Goal: Complete application form

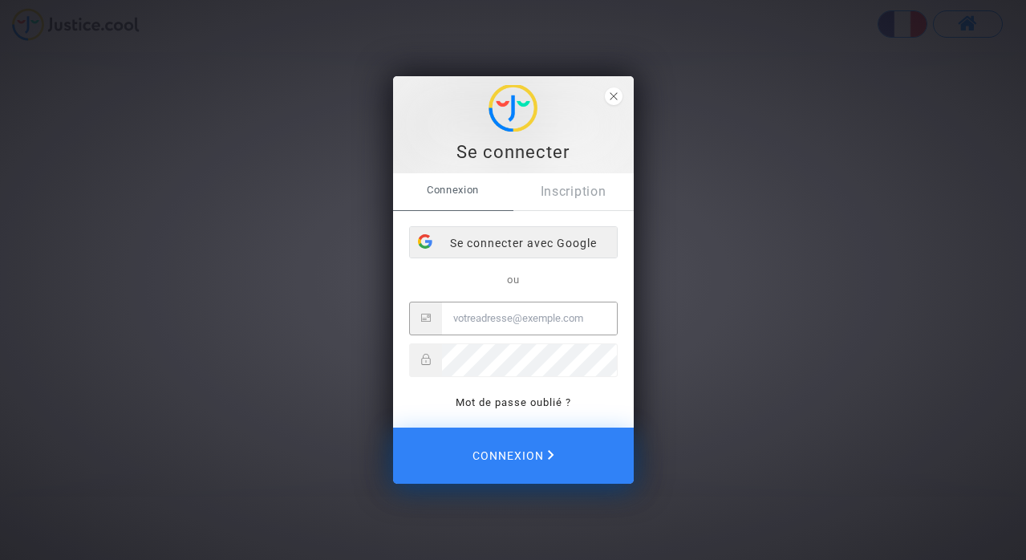
click at [521, 245] on div "Se connecter avec Google" at bounding box center [513, 243] width 207 height 32
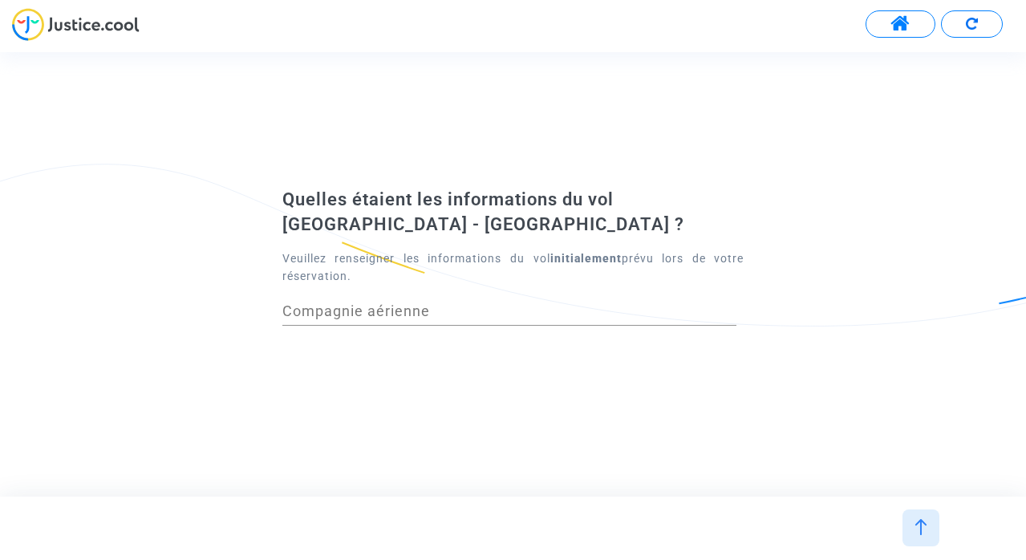
click at [467, 314] on input "Compagnie aérienne" at bounding box center [509, 311] width 454 height 16
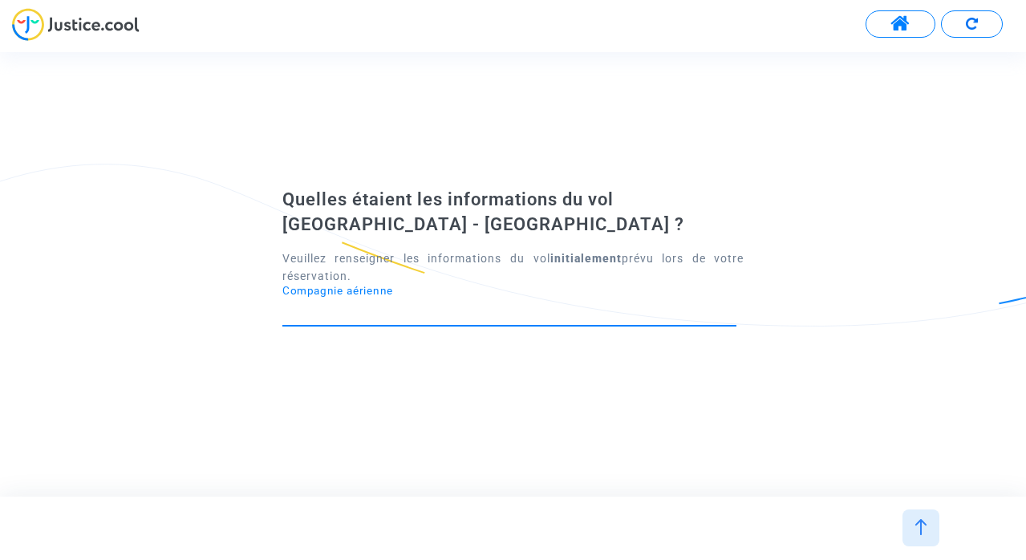
click at [351, 304] on input "Compagnie aérienne" at bounding box center [509, 311] width 454 height 16
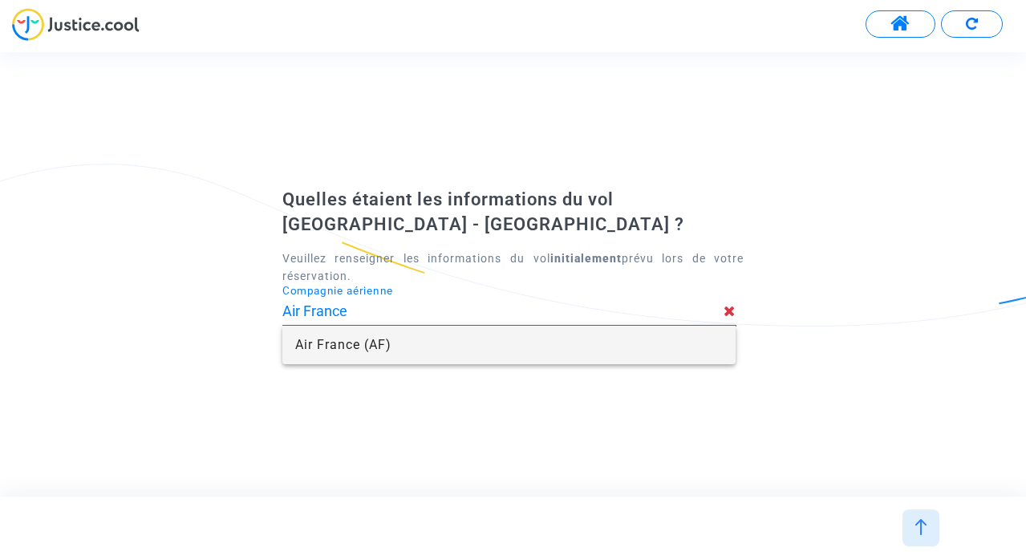
type input "Air France"
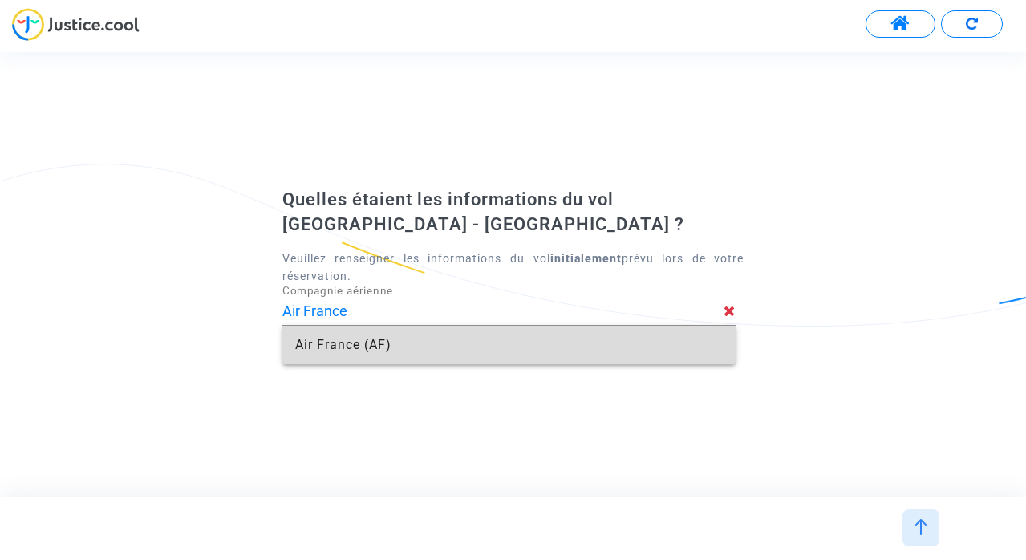
click at [393, 354] on span "Air France (AF)" at bounding box center [509, 345] width 428 height 38
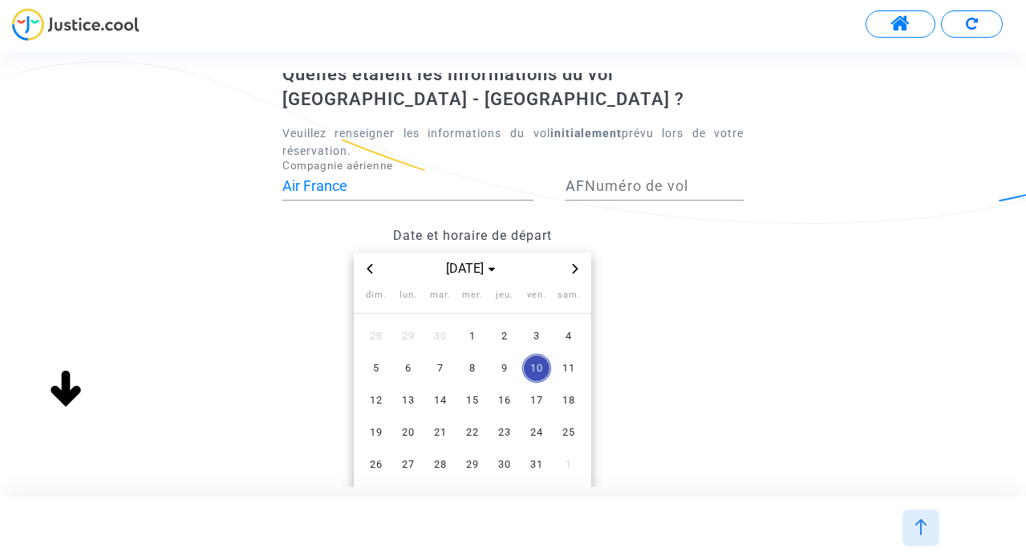
scroll to position [75, 0]
click at [370, 265] on icon "Previous month" at bounding box center [370, 268] width 6 height 10
click at [432, 362] on span "9" at bounding box center [440, 367] width 29 height 29
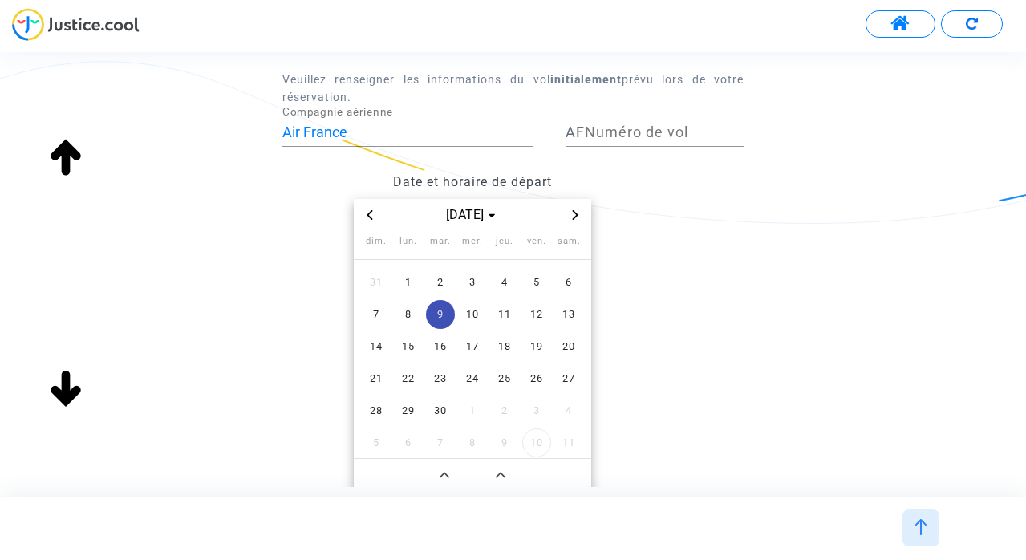
click at [645, 124] on input "Numéro de vol" at bounding box center [664, 132] width 159 height 16
paste input "AF8412"
drag, startPoint x: 583, startPoint y: 130, endPoint x: 669, endPoint y: 139, distance: 86.3
click at [669, 139] on div "AF AF8412 Numéro de vol" at bounding box center [654, 126] width 178 height 41
drag, startPoint x: 660, startPoint y: 134, endPoint x: 600, endPoint y: 133, distance: 60.1
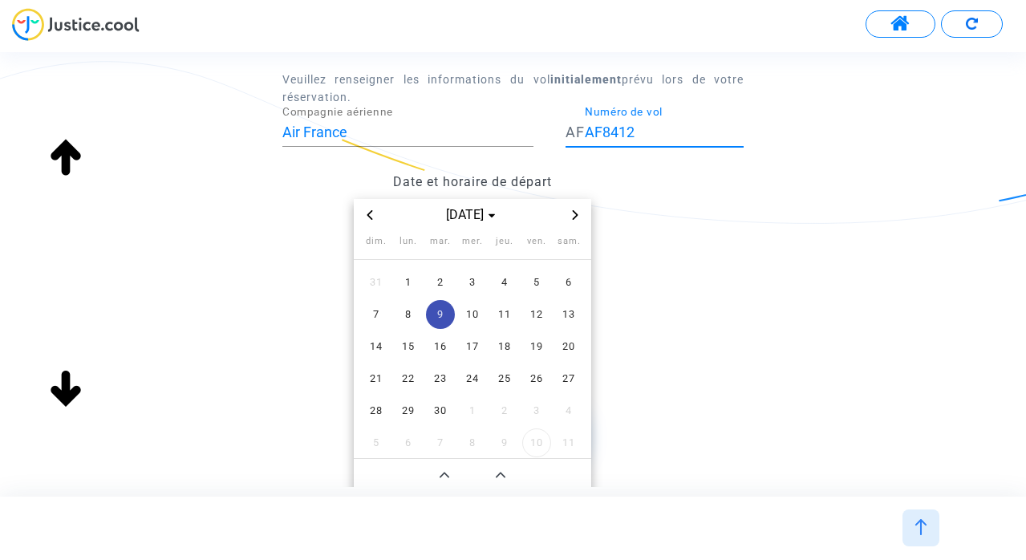
click at [600, 133] on input "AF8412" at bounding box center [664, 132] width 159 height 16
click at [604, 133] on input "AF8412" at bounding box center [664, 132] width 159 height 16
type input "8412"
click at [439, 314] on span "9" at bounding box center [440, 314] width 29 height 29
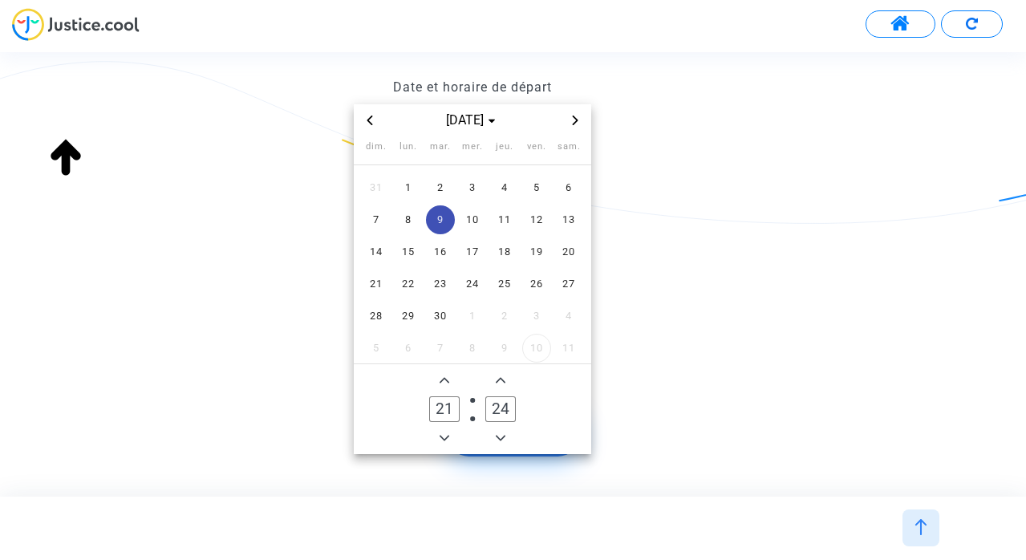
scroll to position [225, 0]
click at [457, 409] on input "21" at bounding box center [444, 408] width 30 height 26
type input "15"
click at [504, 408] on input "24" at bounding box center [500, 408] width 30 height 26
type input "0"
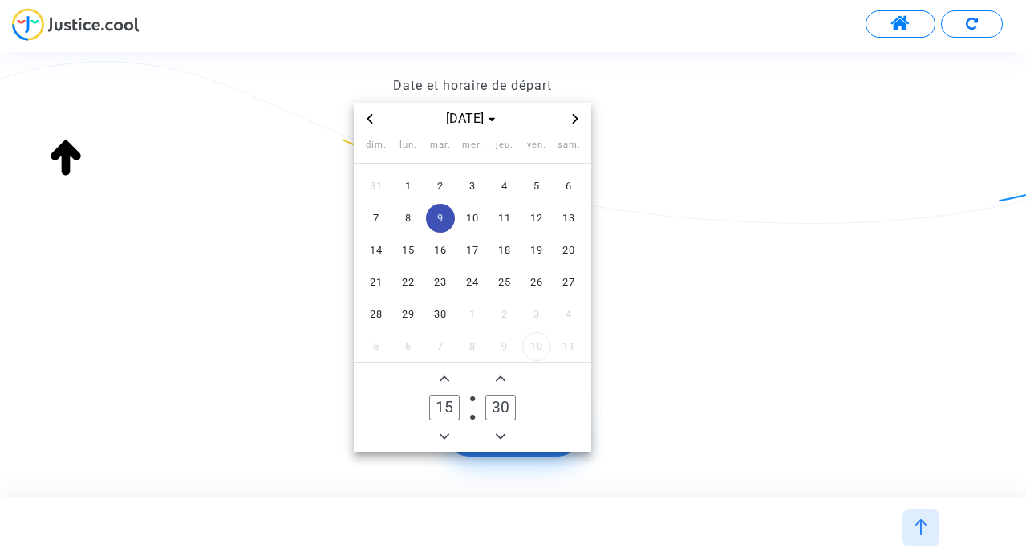
scroll to position [286, 0]
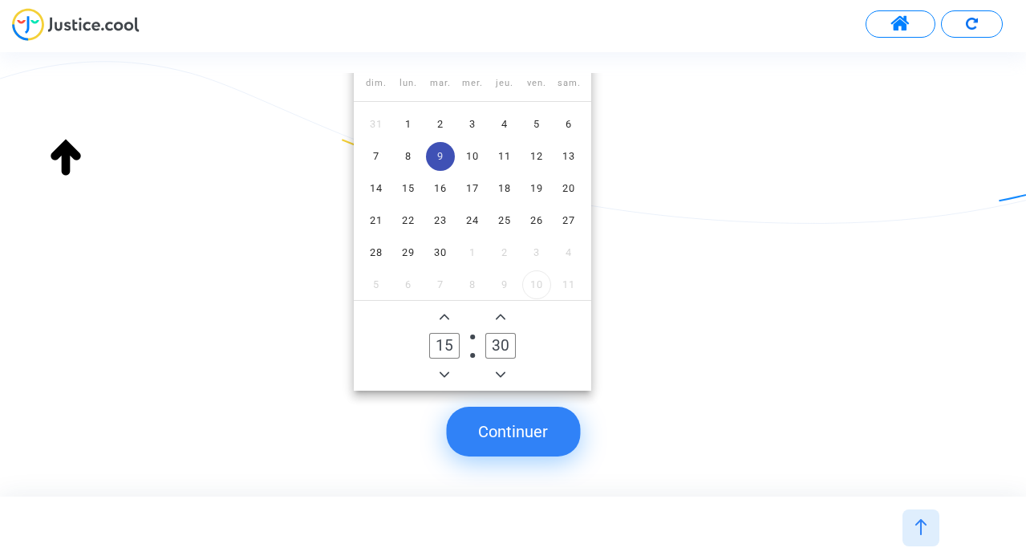
type input "30"
click at [514, 443] on button "Continuer" at bounding box center [513, 432] width 134 height 50
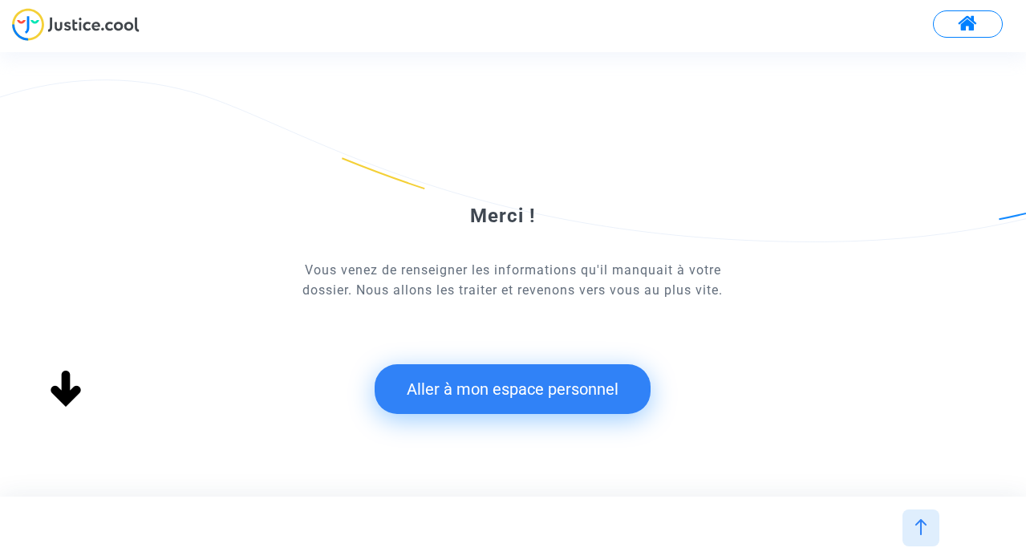
click at [509, 387] on button "Aller à mon espace personnel" at bounding box center [512, 389] width 276 height 50
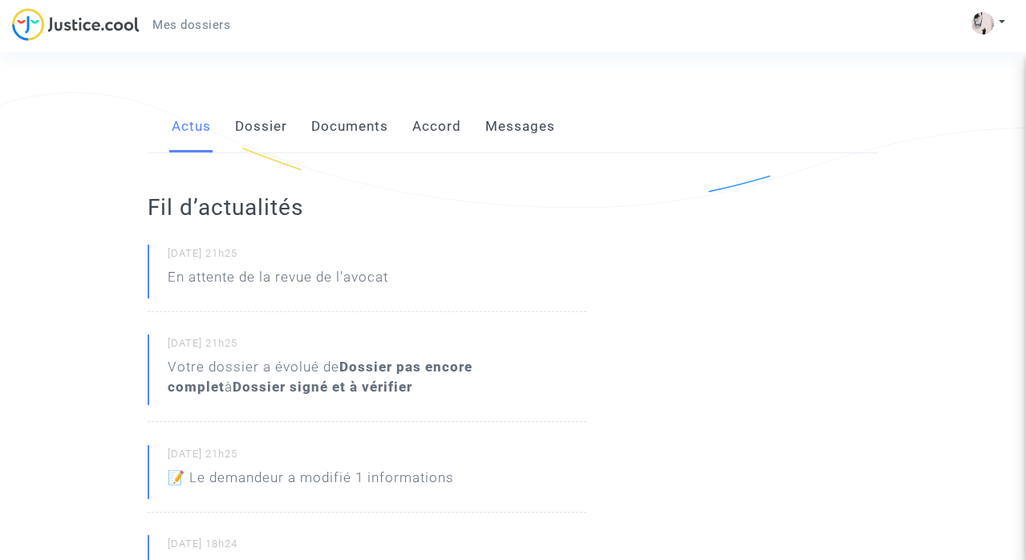
scroll to position [229, 0]
click at [259, 125] on link "Dossier" at bounding box center [261, 125] width 52 height 53
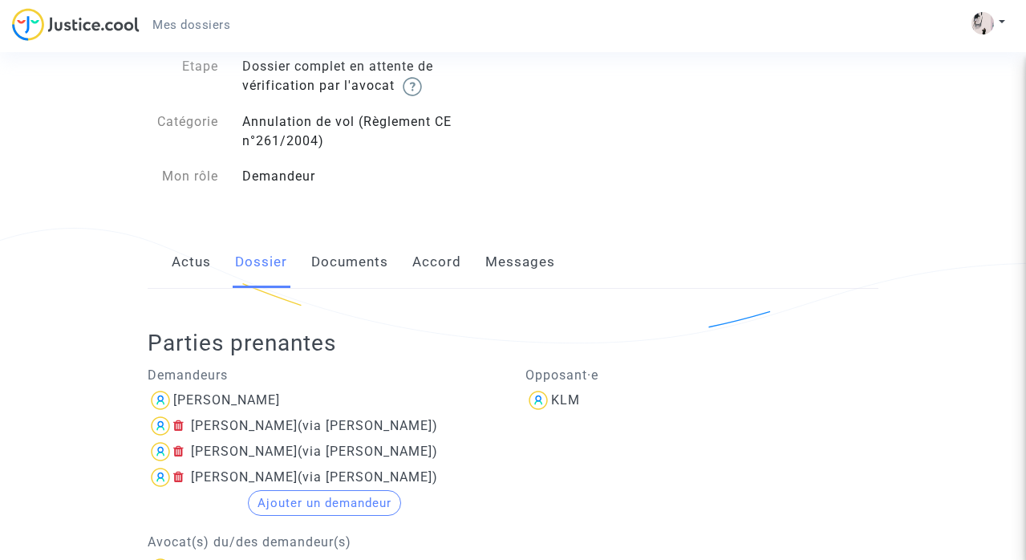
scroll to position [176, 0]
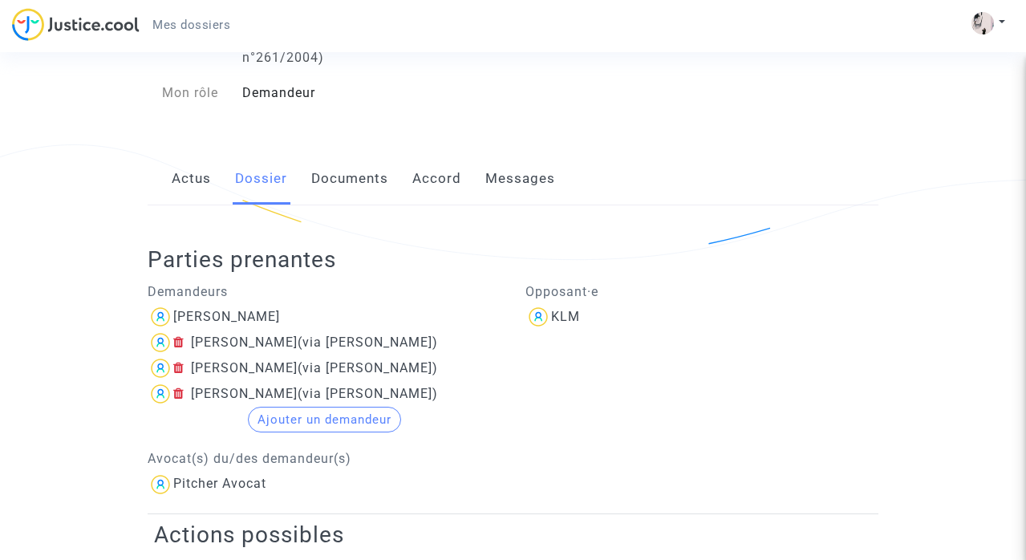
click at [540, 314] on img at bounding box center [538, 317] width 26 height 26
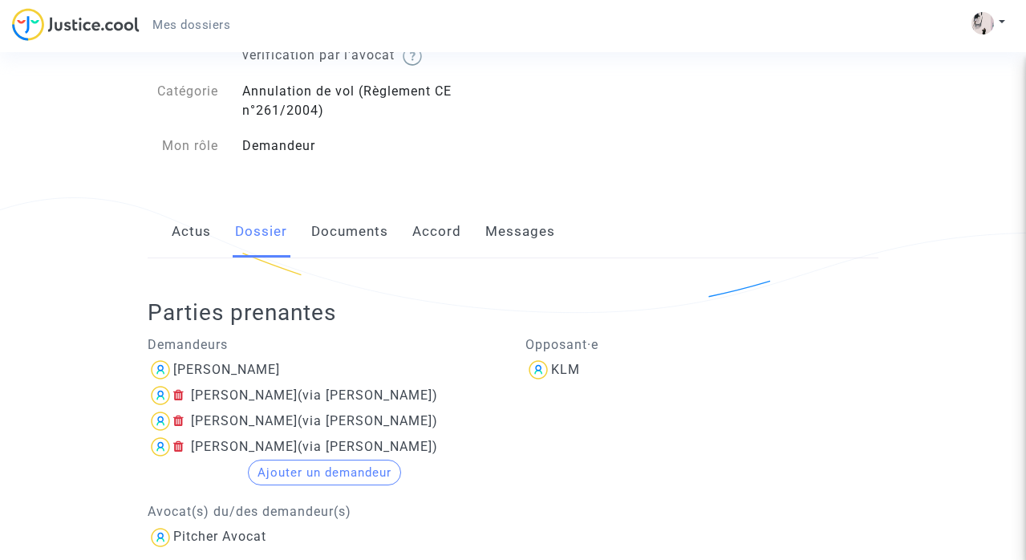
scroll to position [119, 0]
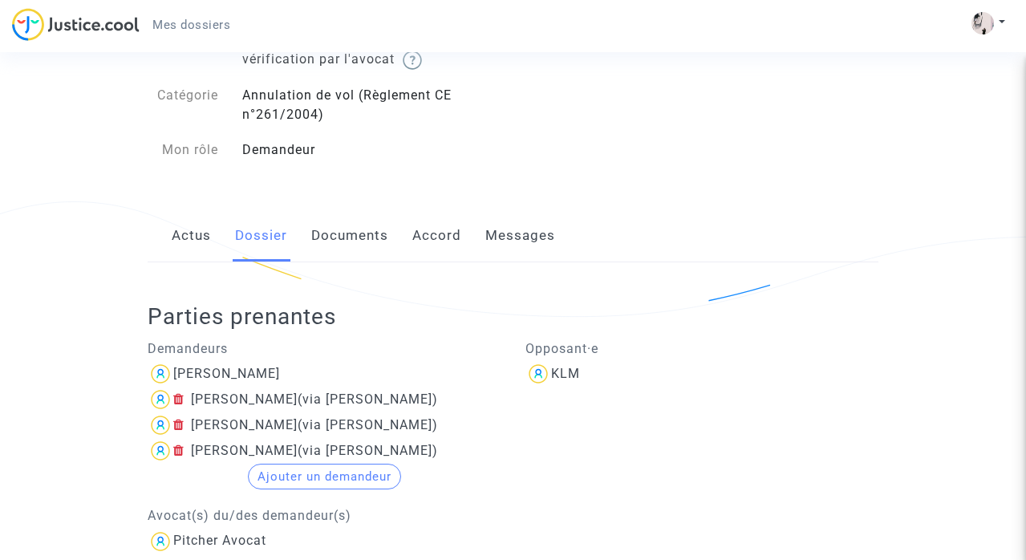
click at [190, 241] on link "Actus" at bounding box center [191, 235] width 39 height 53
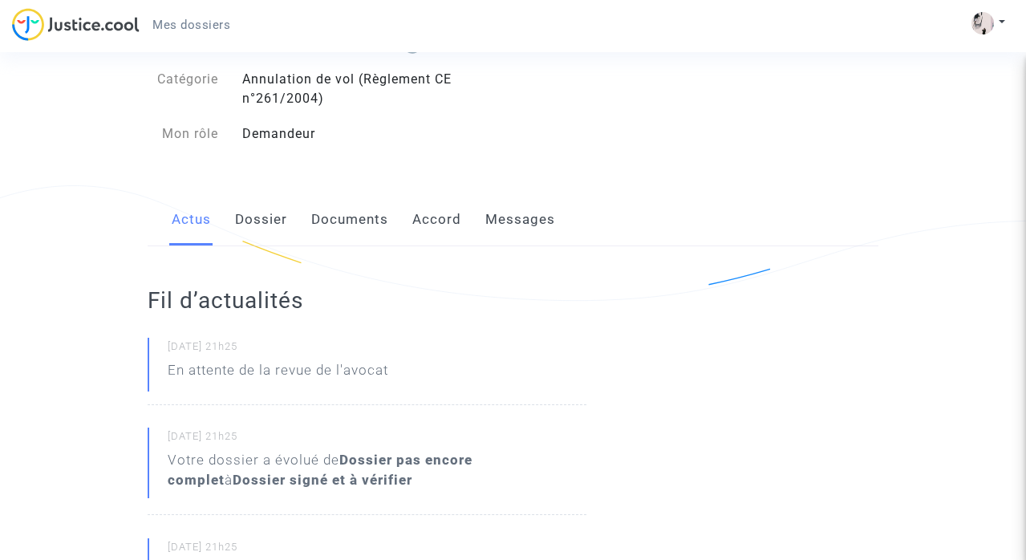
scroll to position [136, 0]
click at [335, 217] on link "Documents" at bounding box center [349, 218] width 77 height 53
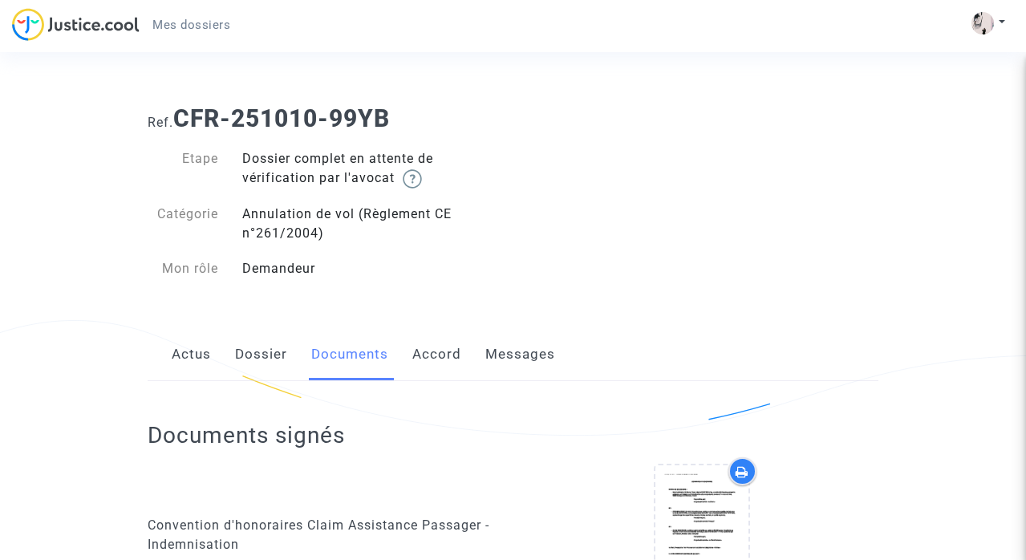
click at [440, 349] on link "Accord" at bounding box center [436, 354] width 49 height 53
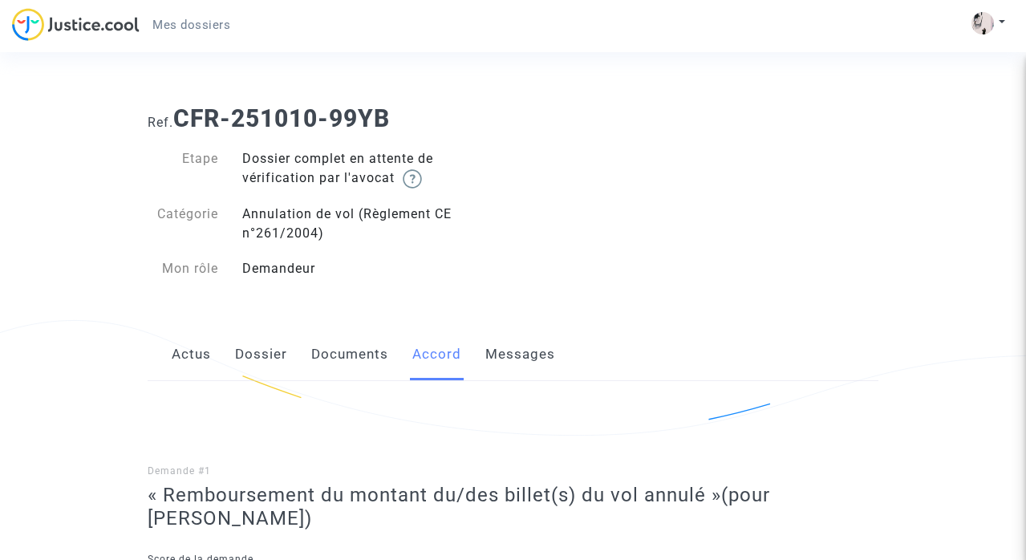
click at [529, 353] on link "Messages" at bounding box center [520, 354] width 70 height 53
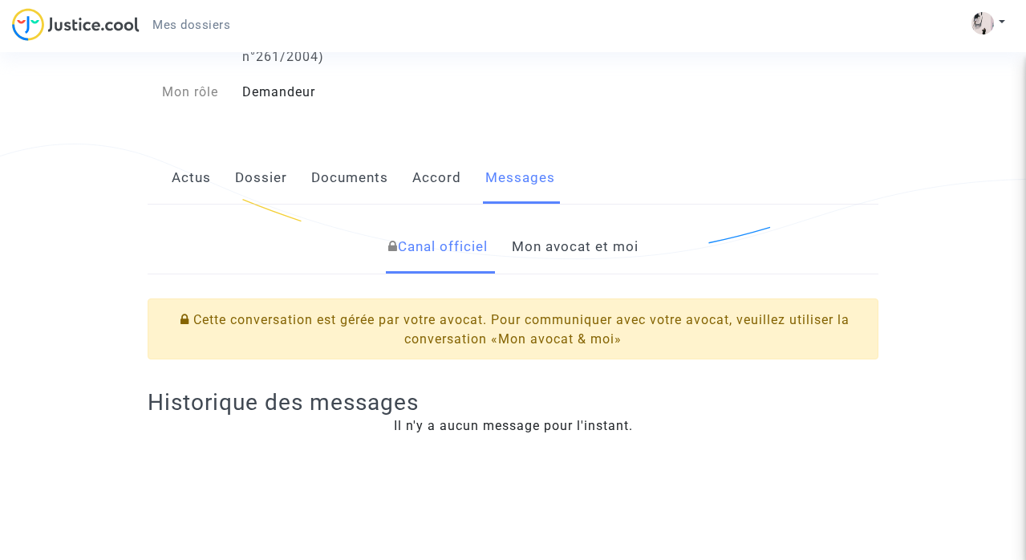
scroll to position [224, 0]
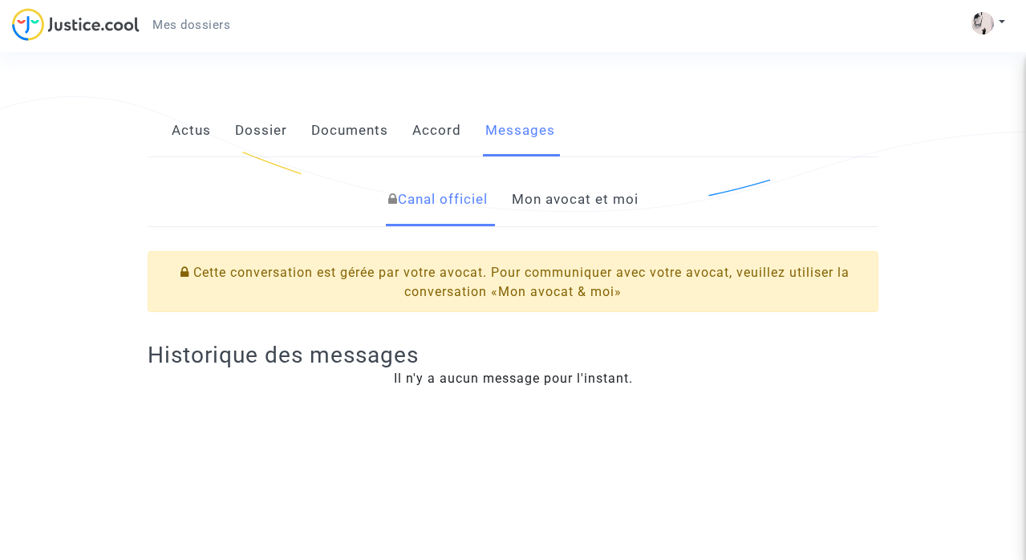
click at [565, 207] on link "Mon avocat et moi" at bounding box center [575, 199] width 127 height 53
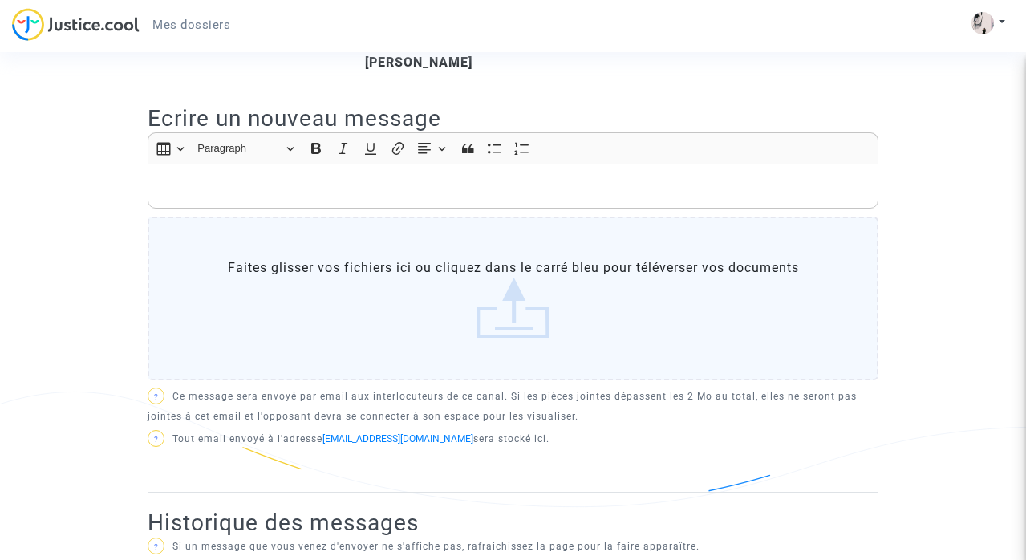
scroll to position [498, 0]
click at [320, 184] on p "Rich Text Editor, main" at bounding box center [513, 187] width 714 height 20
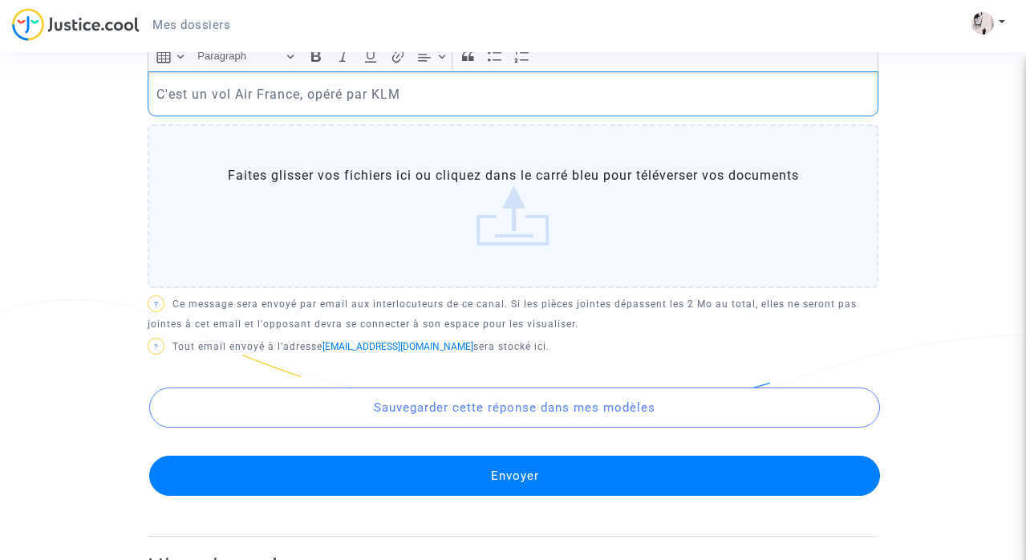
scroll to position [596, 0]
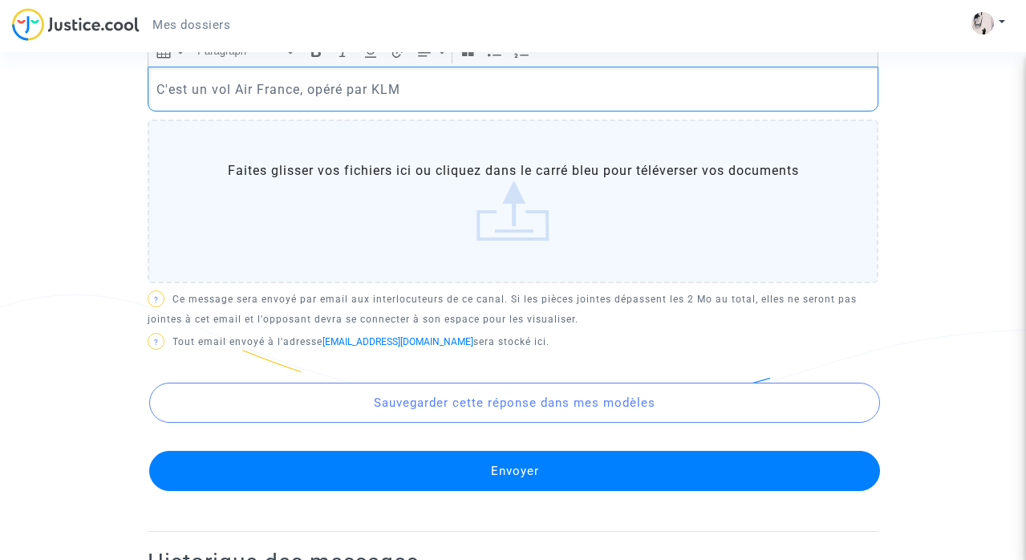
click at [536, 473] on button "Envoyer" at bounding box center [514, 471] width 731 height 40
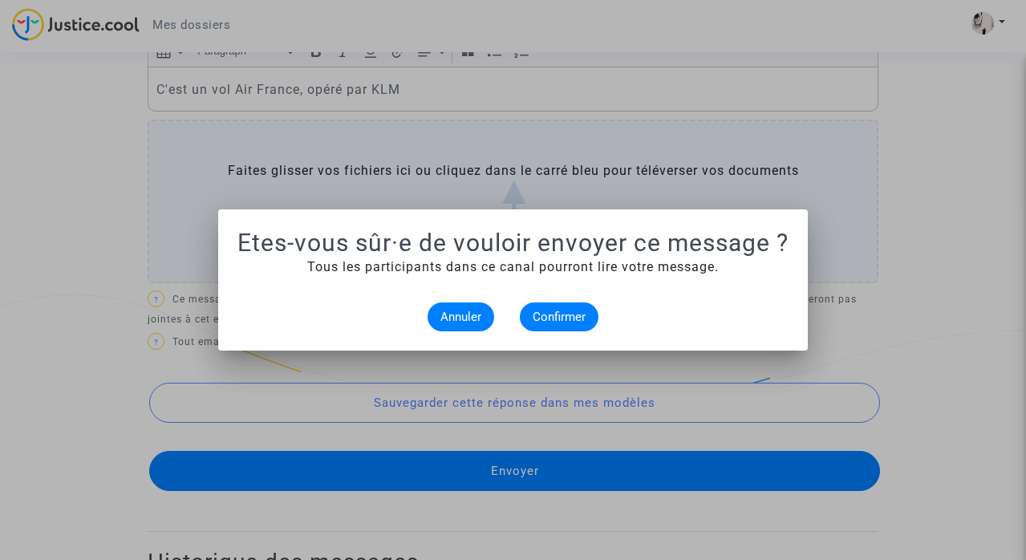
scroll to position [0, 0]
click at [564, 320] on span "Confirmer" at bounding box center [558, 317] width 53 height 14
